Goal: Register for event/course

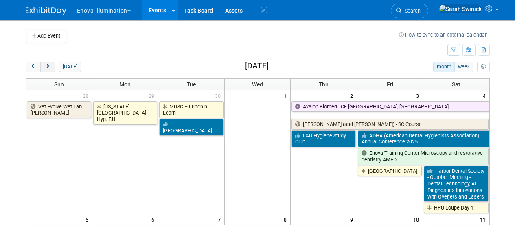
click at [48, 67] on span "next" at bounding box center [48, 66] width 6 height 5
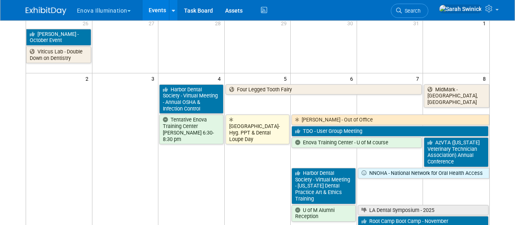
scroll to position [73, 0]
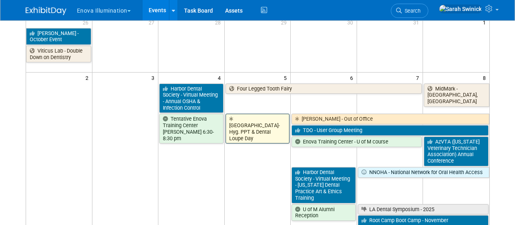
click at [264, 123] on link "[GEOGRAPHIC_DATA]-Hyg. PPT & Dental Loupe Day" at bounding box center [258, 129] width 64 height 30
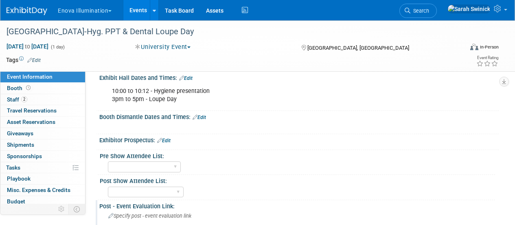
scroll to position [178, 0]
click at [30, 11] on img at bounding box center [27, 11] width 41 height 8
